Goal: Use online tool/utility: Utilize a website feature to perform a specific function

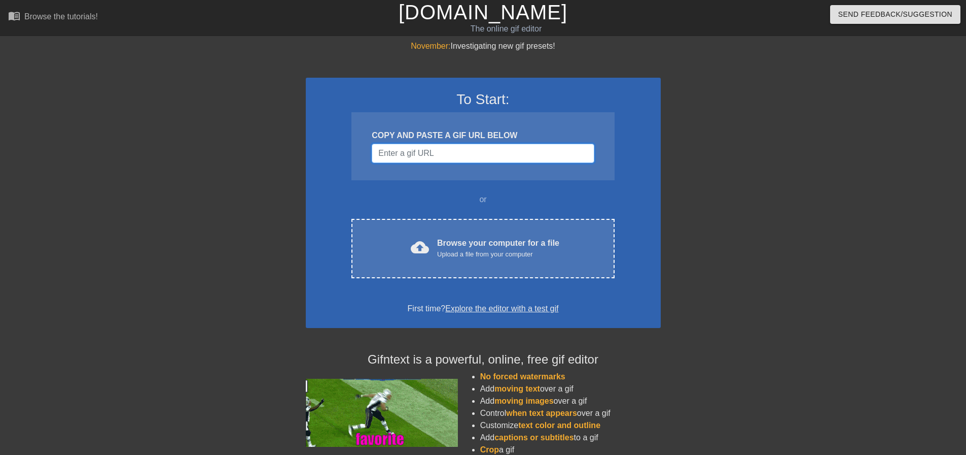
click at [399, 155] on input "Username" at bounding box center [483, 153] width 222 height 19
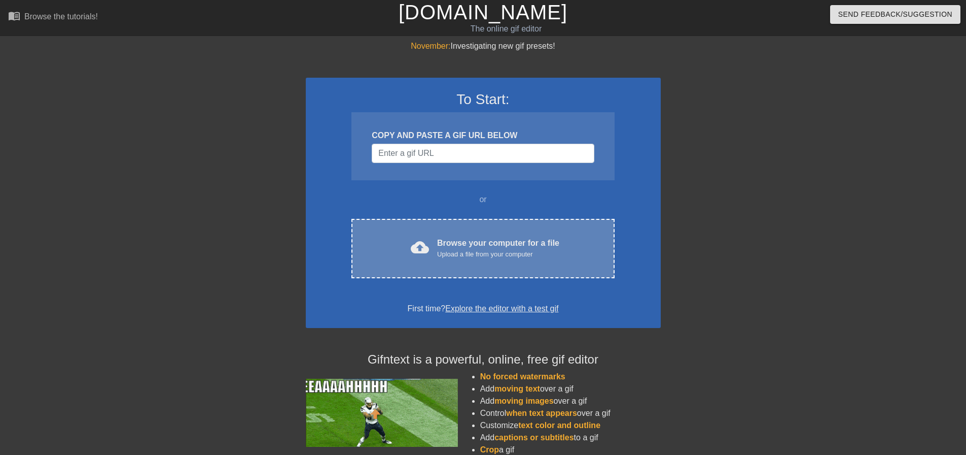
click at [424, 223] on div "cloud_upload Browse your computer for a file Upload a file from your computer C…" at bounding box center [483, 248] width 263 height 59
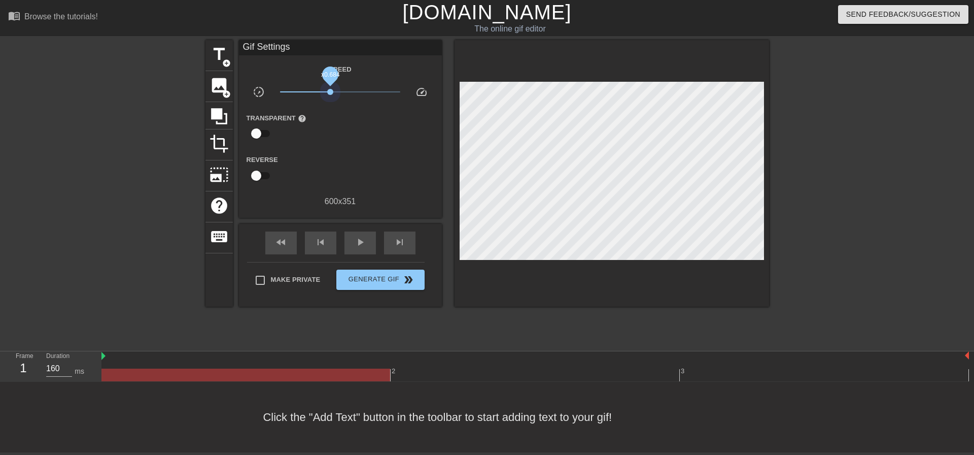
drag, startPoint x: 338, startPoint y: 94, endPoint x: 330, endPoint y: 95, distance: 8.2
click at [330, 95] on span "x0.684" at bounding box center [340, 92] width 120 height 12
drag, startPoint x: 333, startPoint y: 96, endPoint x: 343, endPoint y: 98, distance: 9.8
click at [343, 98] on div "x1.07" at bounding box center [339, 94] width 135 height 16
click at [220, 86] on span "image" at bounding box center [218, 85] width 19 height 19
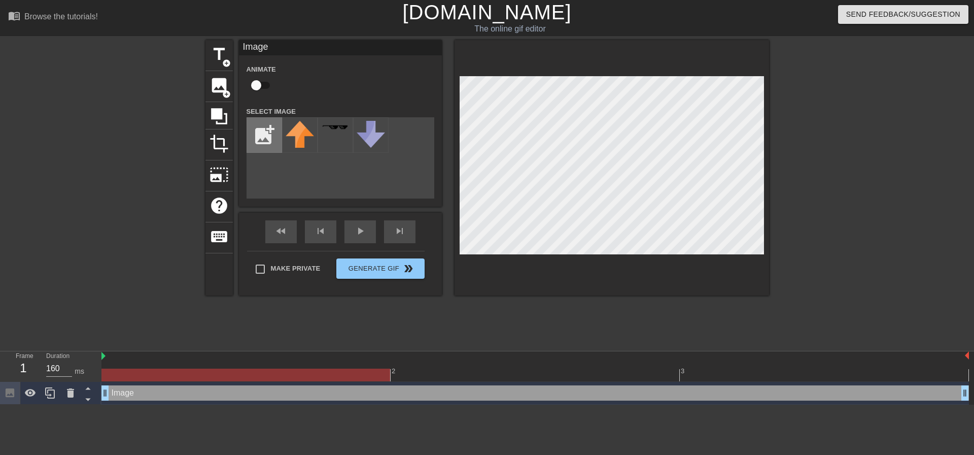
click at [264, 130] on input "file" at bounding box center [264, 135] width 34 height 34
click at [266, 138] on input "file" at bounding box center [264, 135] width 34 height 34
type input "C:\fakepath\download.png"
click at [296, 139] on img at bounding box center [300, 142] width 28 height 42
drag, startPoint x: 430, startPoint y: 192, endPoint x: 291, endPoint y: 142, distance: 147.6
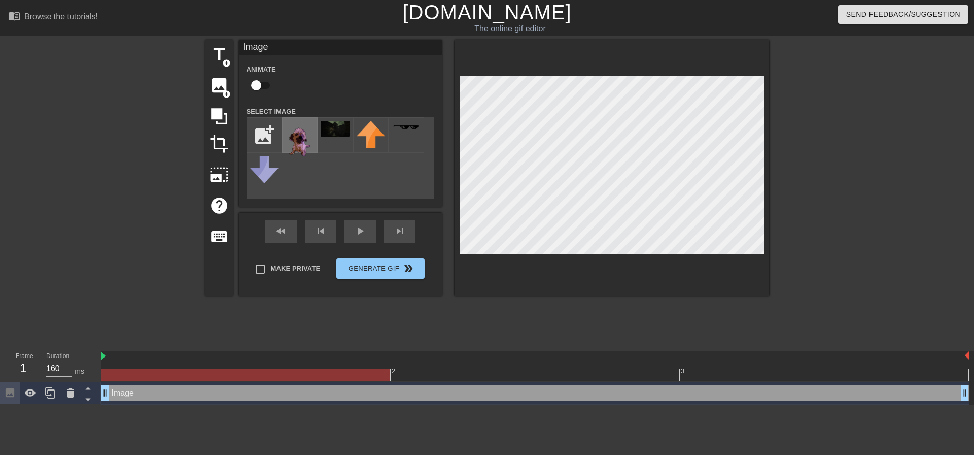
click at [291, 142] on img at bounding box center [300, 142] width 28 height 42
click at [334, 130] on img at bounding box center [335, 129] width 28 height 16
click at [309, 133] on img at bounding box center [300, 142] width 28 height 42
click at [810, 180] on div at bounding box center [857, 192] width 152 height 304
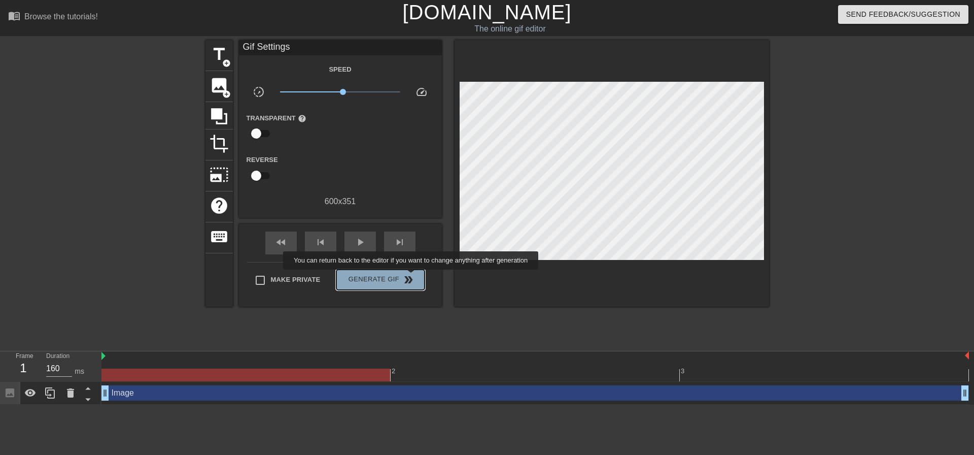
click at [412, 276] on span "double_arrow" at bounding box center [408, 279] width 12 height 12
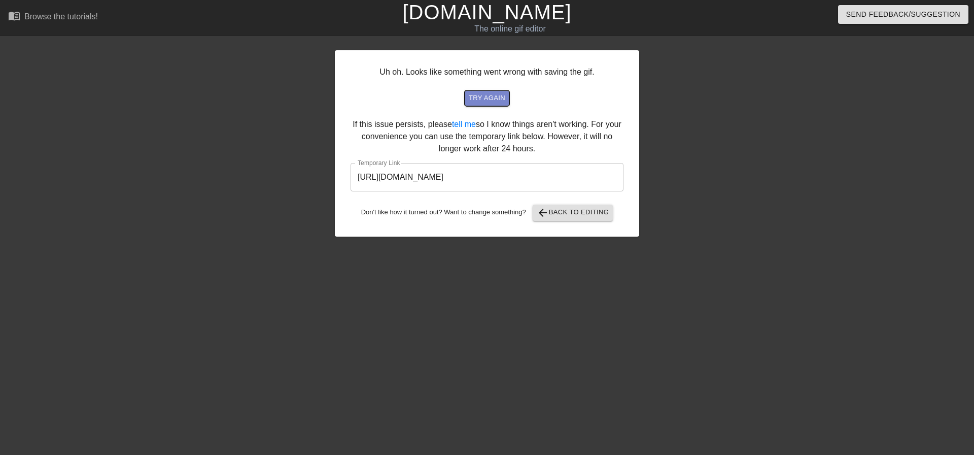
click at [480, 100] on span "try again" at bounding box center [487, 98] width 37 height 12
click at [568, 216] on span "arrow_back Back to Editing" at bounding box center [573, 212] width 73 height 12
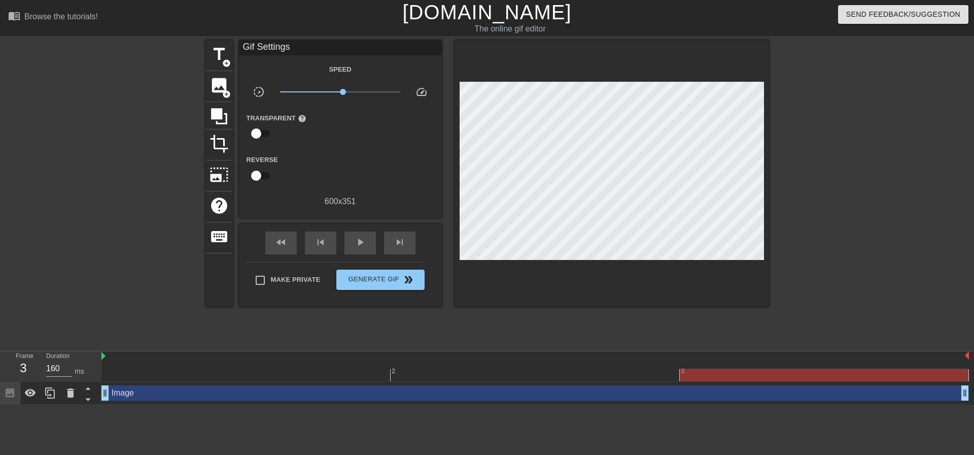
click at [840, 178] on div at bounding box center [857, 192] width 152 height 304
click at [344, 93] on span "x1.17" at bounding box center [344, 92] width 6 height 6
click at [388, 274] on span "Generate Gif double_arrow" at bounding box center [380, 279] width 80 height 12
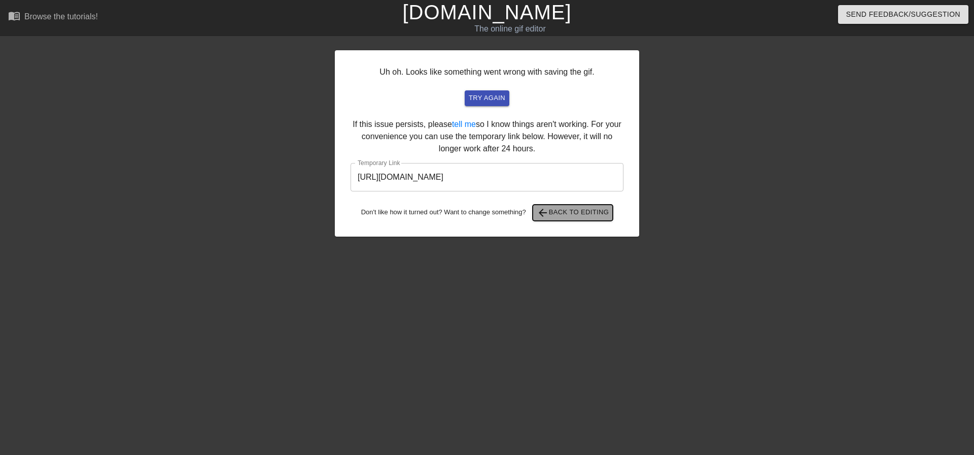
click at [581, 213] on span "arrow_back Back to Editing" at bounding box center [573, 212] width 73 height 12
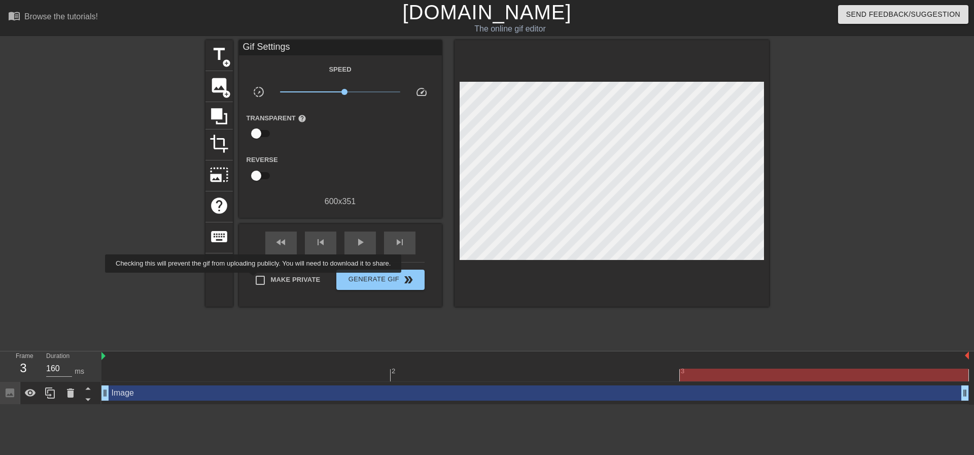
click at [255, 280] on input "Make Private" at bounding box center [260, 279] width 21 height 21
checkbox input "true"
click at [381, 278] on span "Generate Gif double_arrow" at bounding box center [380, 279] width 80 height 12
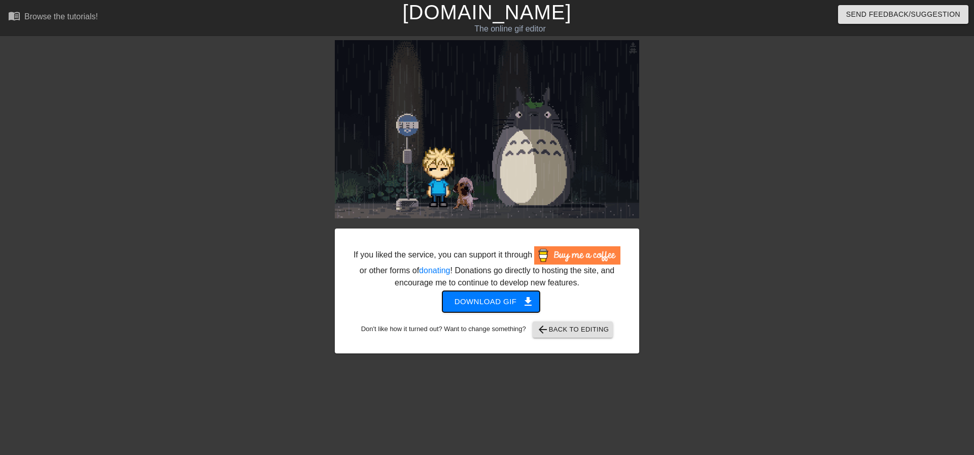
click at [519, 302] on span "Download gif get_app" at bounding box center [492, 301] width 74 height 13
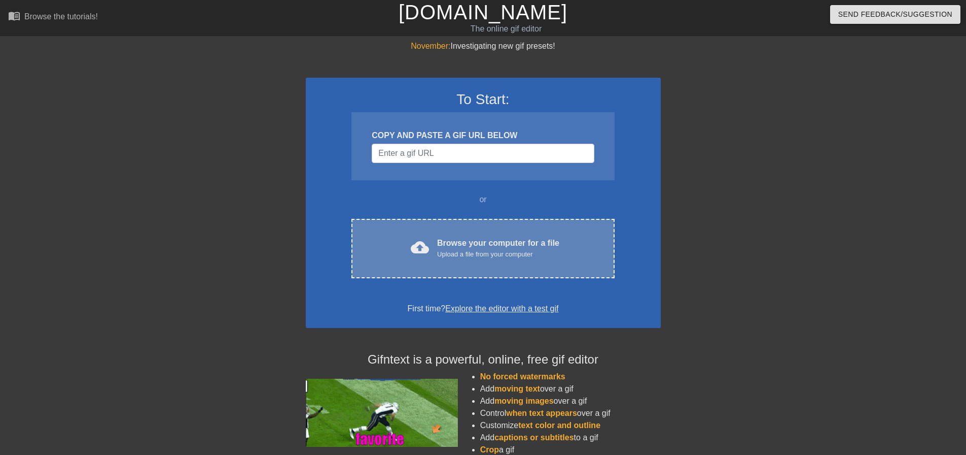
click at [437, 221] on div "cloud_upload Browse your computer for a file Upload a file from your computer C…" at bounding box center [483, 248] width 263 height 59
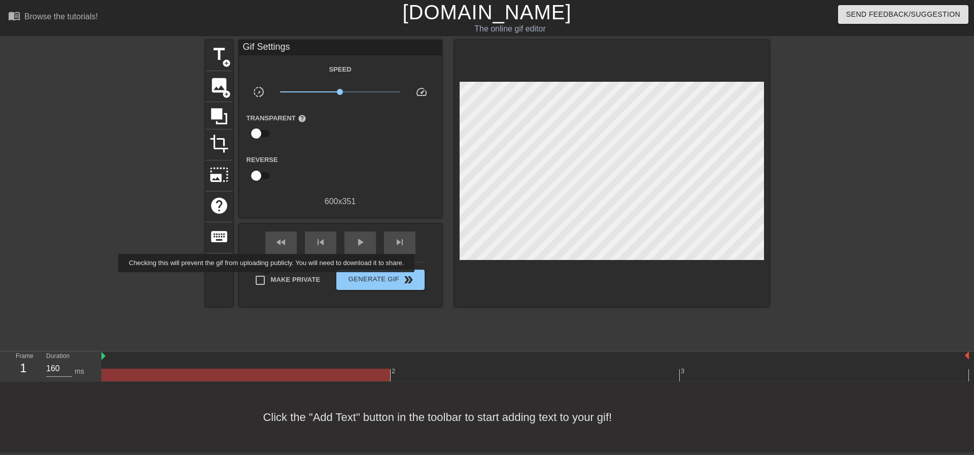
click at [268, 279] on input "Make Private" at bounding box center [260, 279] width 21 height 21
checkbox input "true"
click at [217, 86] on span "image" at bounding box center [218, 85] width 19 height 19
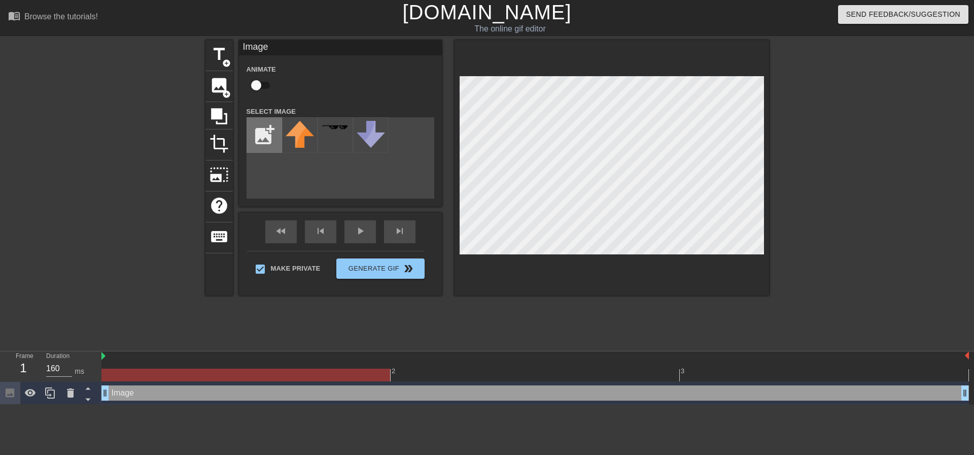
click at [273, 136] on input "file" at bounding box center [264, 135] width 34 height 34
type input "C:\fakepath\download.png"
click at [296, 141] on img at bounding box center [300, 142] width 28 height 42
click at [792, 158] on div at bounding box center [857, 192] width 152 height 304
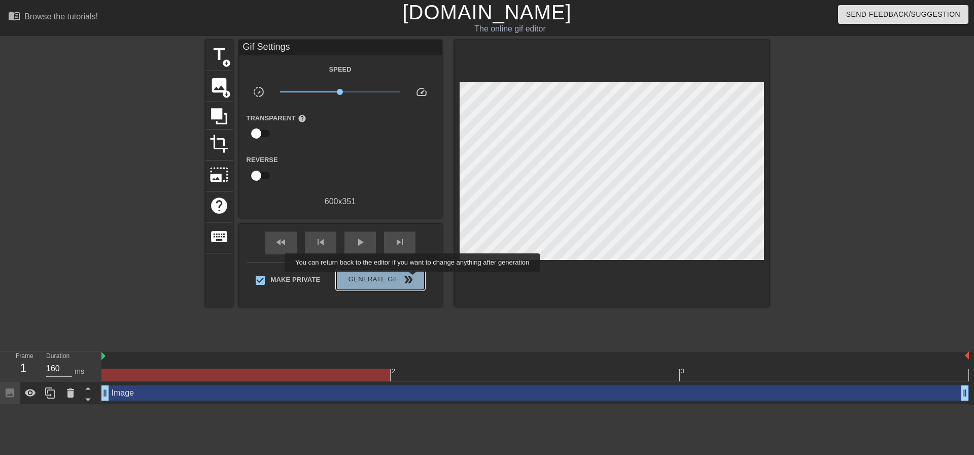
click at [413, 278] on span "double_arrow" at bounding box center [408, 279] width 12 height 12
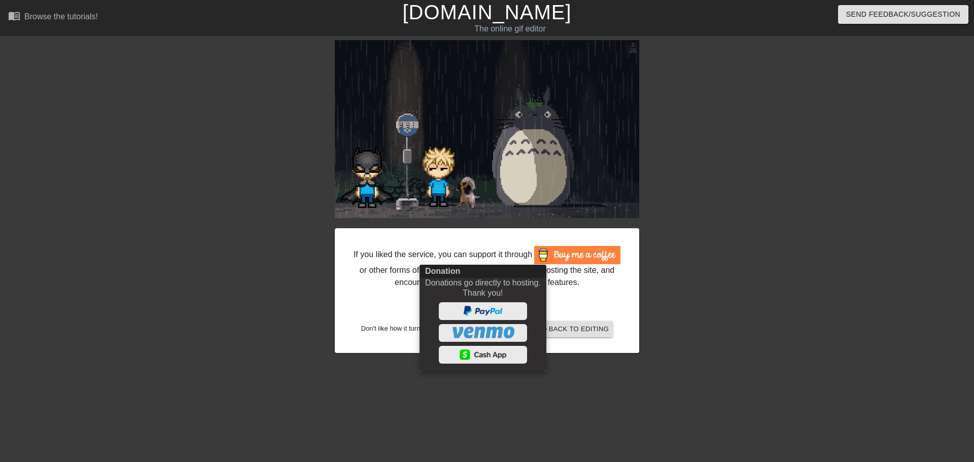
click at [730, 236] on div at bounding box center [487, 231] width 974 height 462
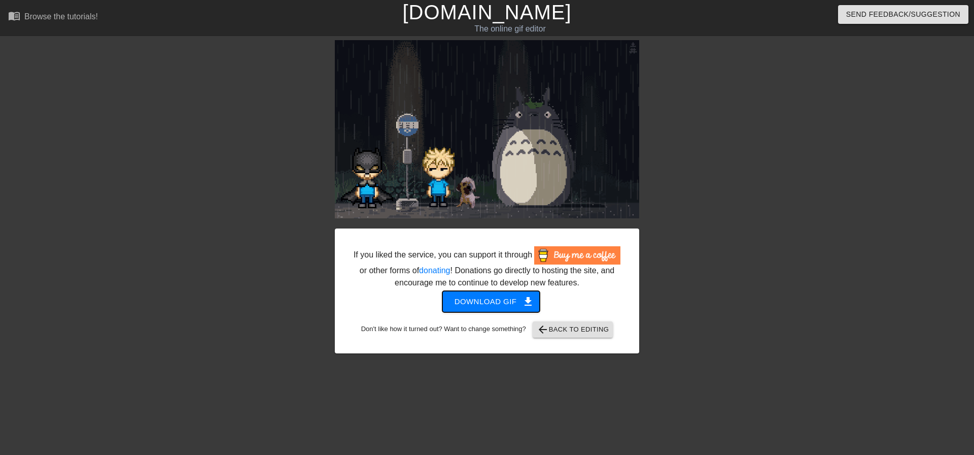
click at [500, 296] on span "Download gif get_app" at bounding box center [492, 301] width 74 height 13
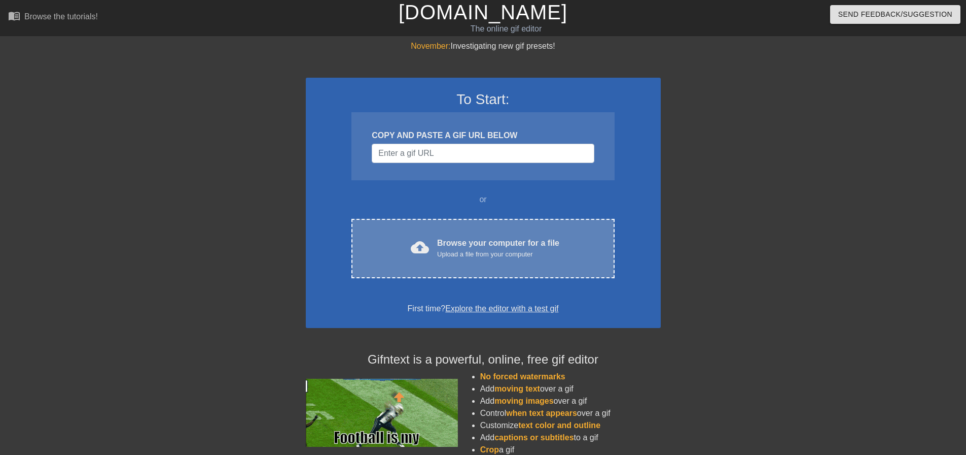
click at [430, 225] on div "cloud_upload Browse your computer for a file Upload a file from your computer C…" at bounding box center [483, 248] width 263 height 59
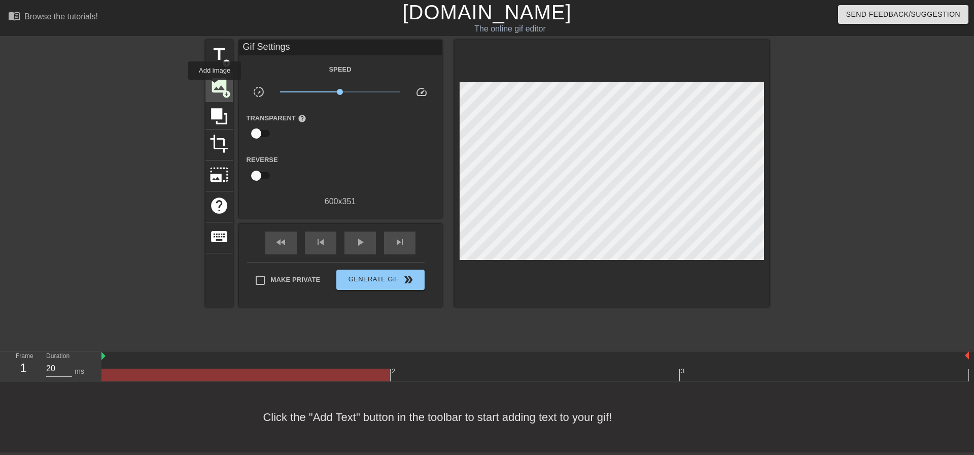
click at [219, 85] on span "image" at bounding box center [218, 85] width 19 height 19
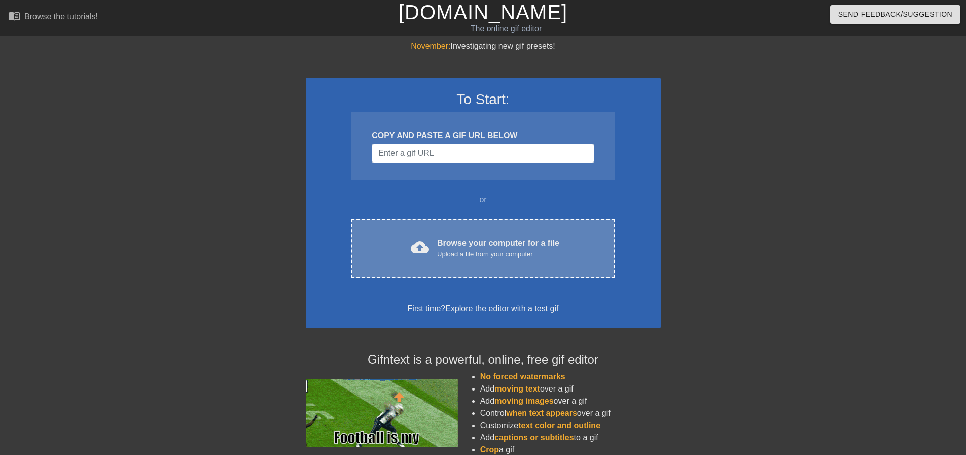
click at [439, 232] on div "cloud_upload Browse your computer for a file Upload a file from your computer C…" at bounding box center [483, 248] width 263 height 59
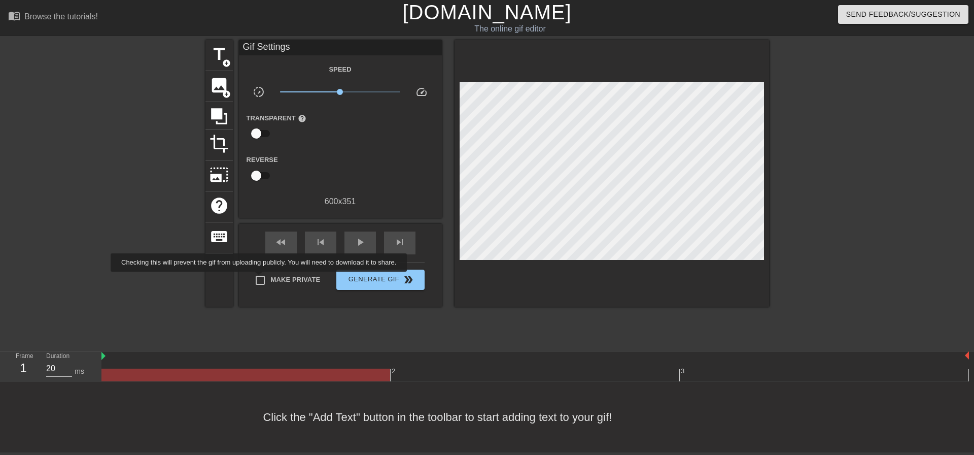
click at [261, 278] on input "Make Private" at bounding box center [260, 279] width 21 height 21
checkbox input "true"
click at [223, 96] on span "add_circle" at bounding box center [226, 94] width 9 height 9
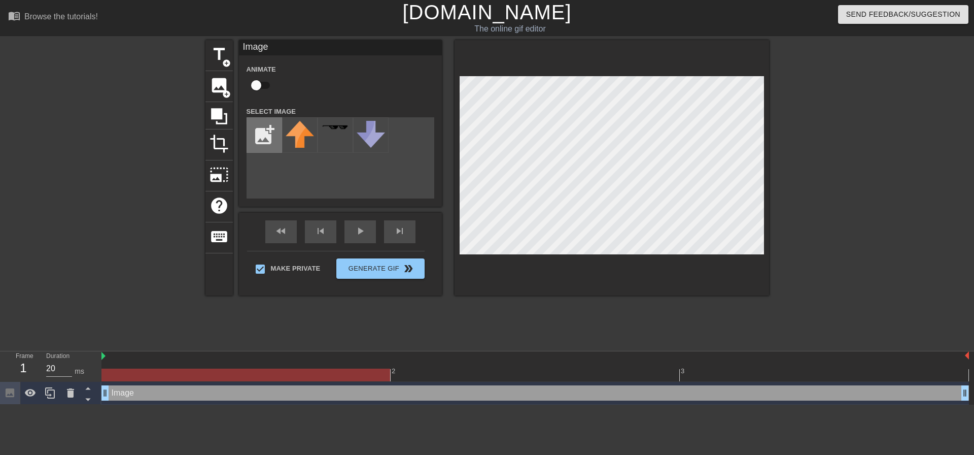
click at [267, 127] on input "file" at bounding box center [264, 135] width 34 height 34
type input "C:\fakepath\download.png"
click at [304, 139] on img at bounding box center [300, 142] width 28 height 42
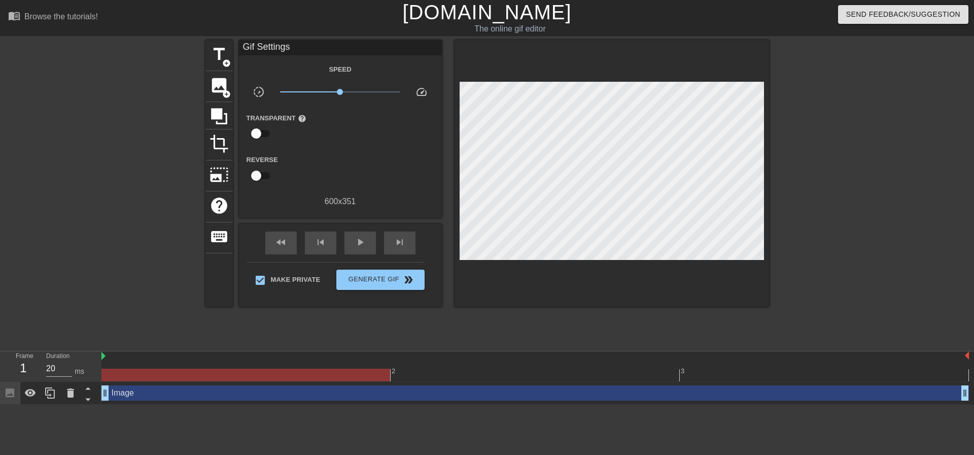
click at [822, 161] on div at bounding box center [857, 192] width 152 height 304
click at [401, 281] on span "Generate Gif double_arrow" at bounding box center [380, 279] width 80 height 12
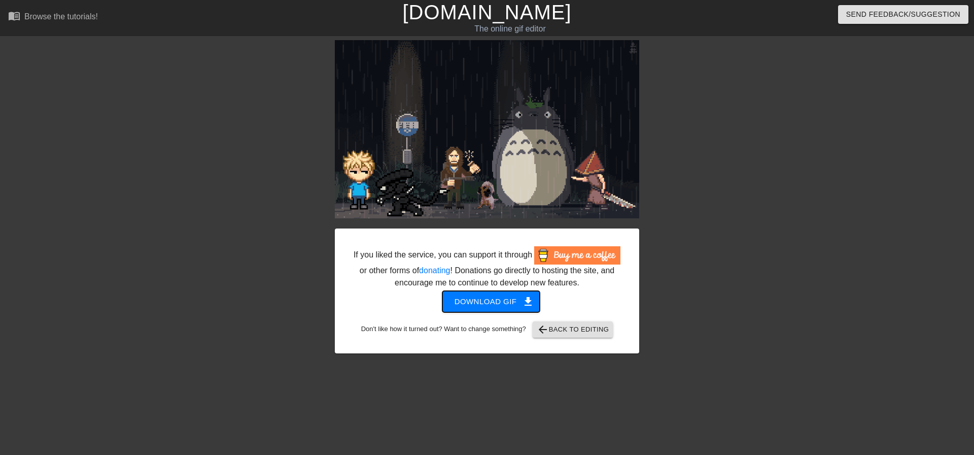
click at [506, 301] on span "Download gif get_app" at bounding box center [492, 301] width 74 height 13
